Goal: Information Seeking & Learning: Learn about a topic

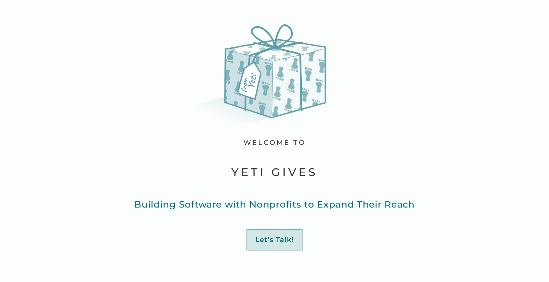
click at [369, 228] on div "welcome to yeti gives Building Software with Nonprofits to Expand Their Reach L…" at bounding box center [274, 195] width 281 height 112
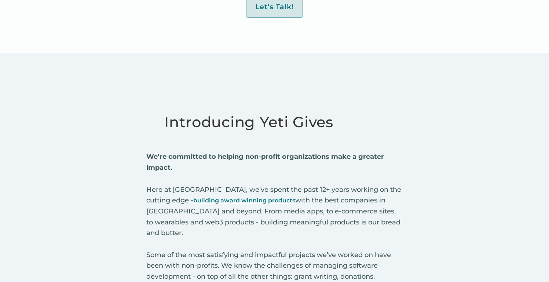
scroll to position [330, 0]
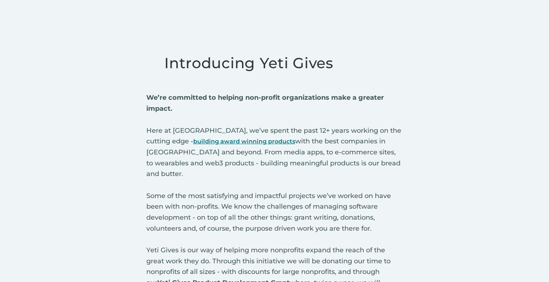
click at [213, 103] on p "We’re committed to helping non-profit organizations make a greater impact. Here…" at bounding box center [274, 212] width 257 height 240
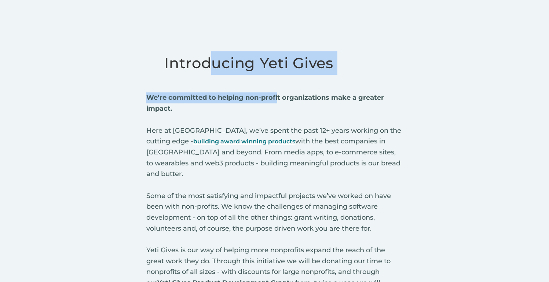
drag, startPoint x: 211, startPoint y: 62, endPoint x: 335, endPoint y: 105, distance: 131.8
click at [332, 105] on div "Introducing Yeti Gives We’re committed to helping non-profit organizations make…" at bounding box center [274, 203] width 257 height 349
click at [342, 105] on p "We’re committed to helping non-profit organizations make a greater impact. Here…" at bounding box center [274, 212] width 257 height 240
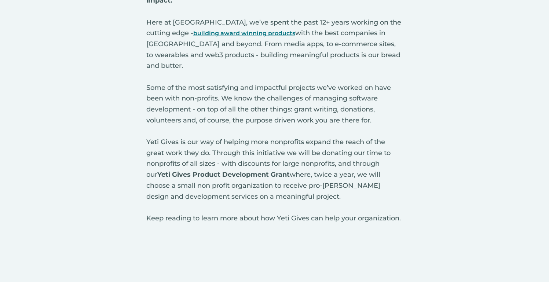
scroll to position [450, 0]
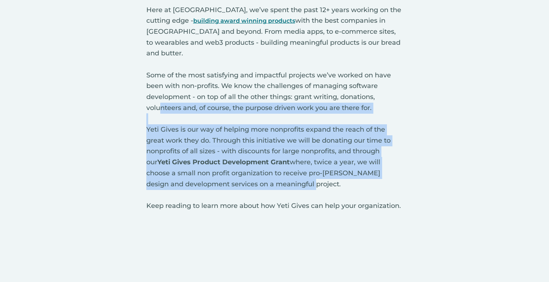
drag, startPoint x: 160, startPoint y: 99, endPoint x: 311, endPoint y: 169, distance: 166.2
click at [311, 169] on p "We’re committed to helping non-profit organizations make a greater impact. Here…" at bounding box center [274, 92] width 257 height 240
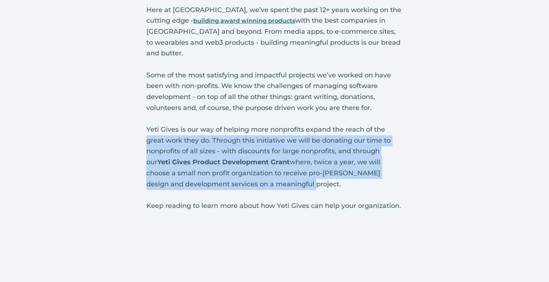
drag, startPoint x: 277, startPoint y: 166, endPoint x: 124, endPoint y: 133, distance: 157.0
click at [125, 134] on div "Introducing Yeti Gives We’re committed to helping non-profit organizations make…" at bounding box center [274, 260] width 549 height 774
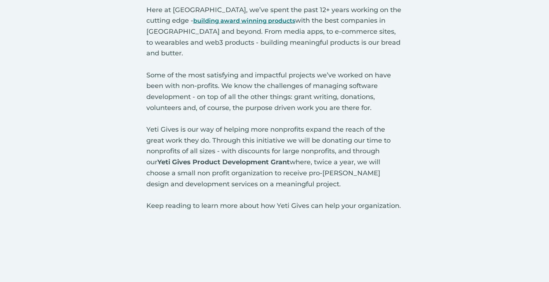
click at [119, 124] on div "Introducing Yeti Gives We’re committed to helping non-profit organizations make…" at bounding box center [274, 260] width 549 height 774
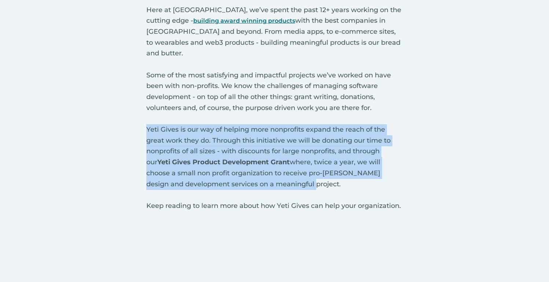
drag, startPoint x: 145, startPoint y: 120, endPoint x: 316, endPoint y: 169, distance: 178.2
click at [312, 169] on div "Introducing Yeti Gives We’re committed to helping non-profit organizations make…" at bounding box center [274, 260] width 549 height 774
click at [308, 154] on p "We’re committed to helping non-profit organizations make a greater impact. Here…" at bounding box center [274, 92] width 257 height 240
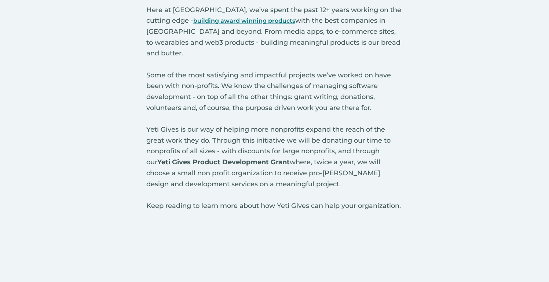
drag, startPoint x: 199, startPoint y: 100, endPoint x: 313, endPoint y: 202, distance: 153.6
click at [313, 202] on div "Introducing Yeti Gives We’re committed to helping non-profit organizations make…" at bounding box center [274, 82] width 257 height 349
click at [180, 156] on p "We’re committed to helping non-profit organizations make a greater impact. Here…" at bounding box center [274, 92] width 257 height 240
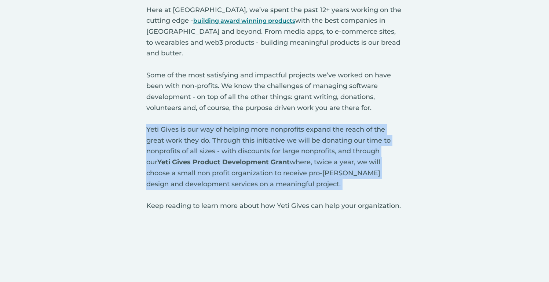
click at [180, 156] on p "We’re committed to helping non-profit organizations make a greater impact. Here…" at bounding box center [274, 92] width 257 height 240
click at [291, 173] on p "We’re committed to helping non-profit organizations make a greater impact. Here…" at bounding box center [274, 92] width 257 height 240
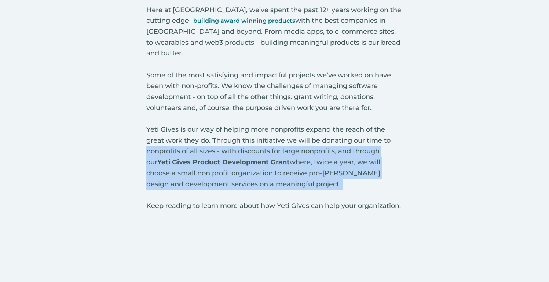
drag, startPoint x: 291, startPoint y: 173, endPoint x: 151, endPoint y: 128, distance: 147.2
click at [161, 134] on p "We’re committed to helping non-profit organizations make a greater impact. Here…" at bounding box center [274, 92] width 257 height 240
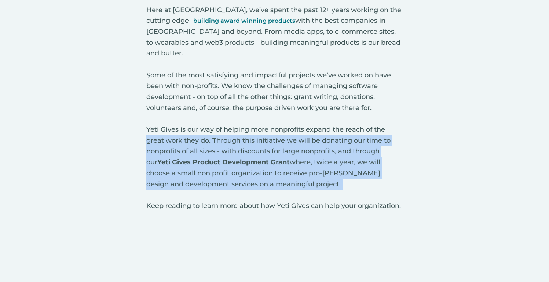
click at [147, 127] on p "We’re committed to helping non-profit organizations make a greater impact. Here…" at bounding box center [274, 92] width 257 height 240
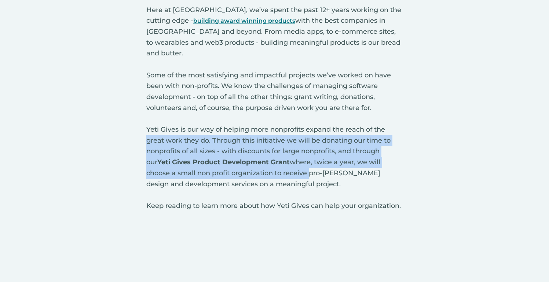
drag, startPoint x: 147, startPoint y: 127, endPoint x: 275, endPoint y: 163, distance: 132.3
click at [269, 162] on p "We’re committed to helping non-profit organizations make a greater impact. Here…" at bounding box center [274, 92] width 257 height 240
click at [275, 163] on p "We’re committed to helping non-profit organizations make a greater impact. Here…" at bounding box center [274, 92] width 257 height 240
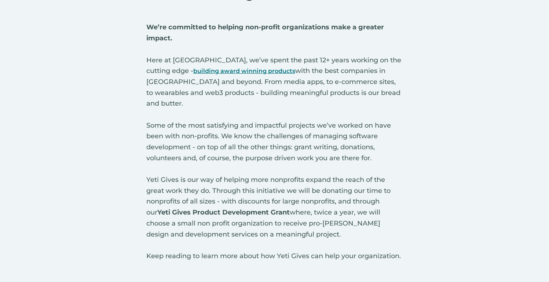
scroll to position [0, 0]
